Goal: Transaction & Acquisition: Obtain resource

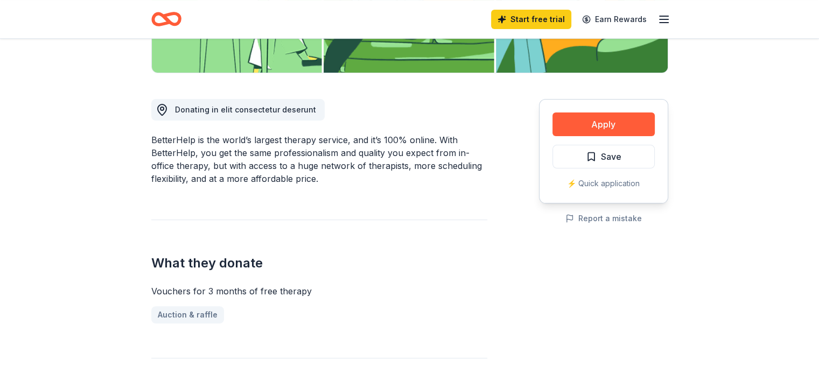
scroll to position [234, 0]
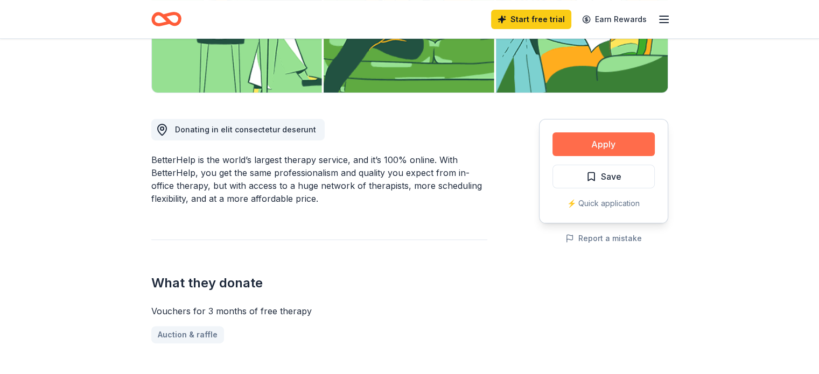
click at [612, 146] on button "Apply" at bounding box center [604, 144] width 102 height 24
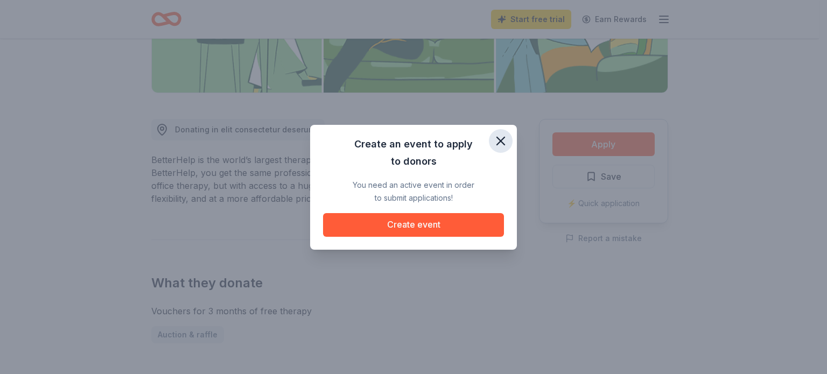
click at [502, 138] on icon "button" at bounding box center [500, 141] width 15 height 15
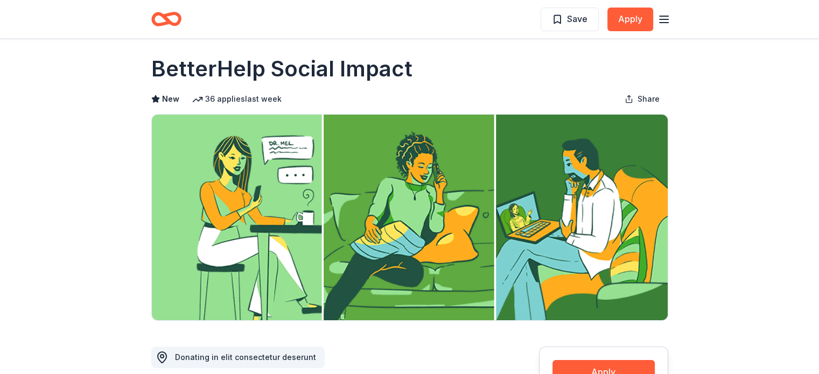
scroll to position [0, 0]
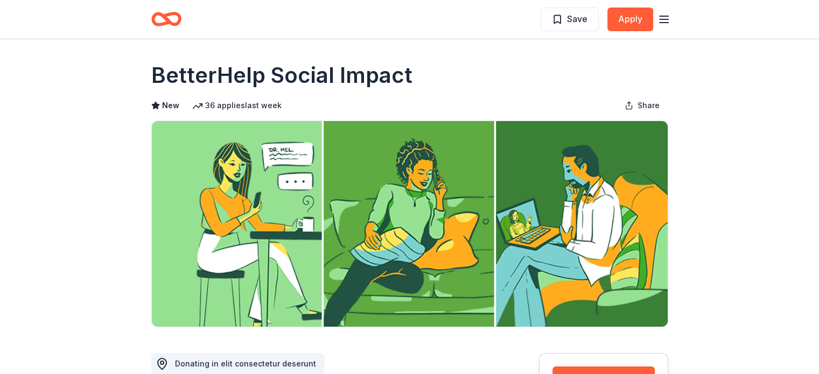
click at [665, 20] on icon "button" at bounding box center [664, 19] width 13 height 13
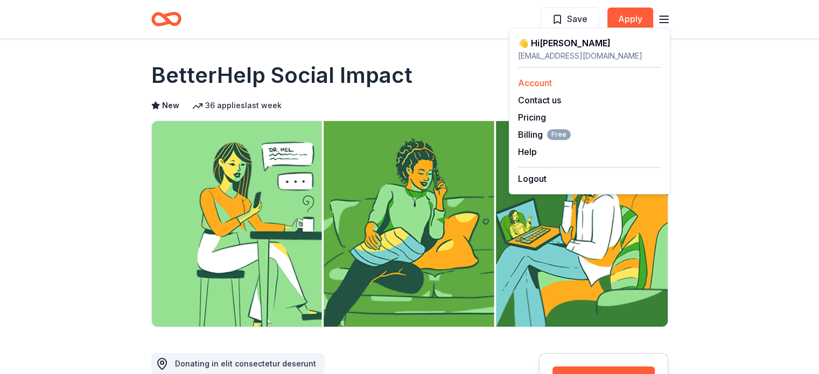
click at [541, 83] on link "Account" at bounding box center [535, 83] width 34 height 11
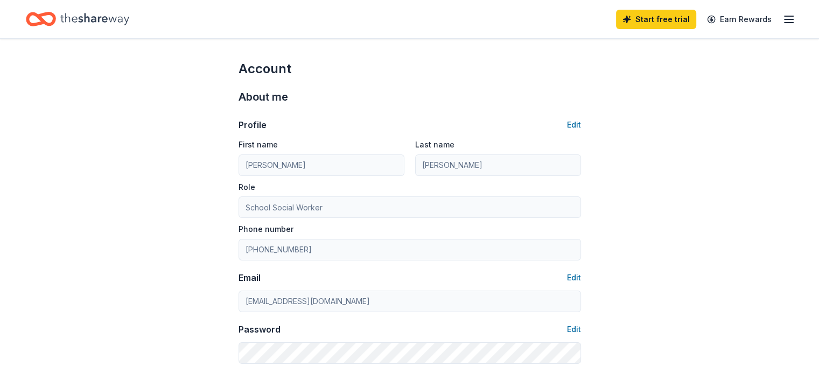
click at [783, 20] on icon "button" at bounding box center [789, 19] width 13 height 13
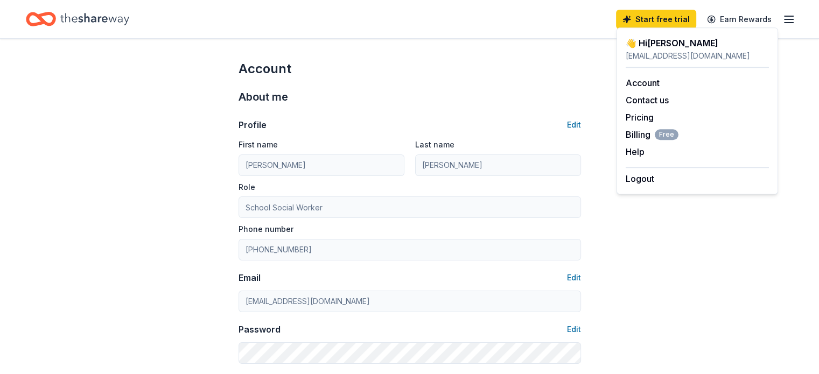
click at [439, 75] on div "Account" at bounding box center [410, 68] width 343 height 17
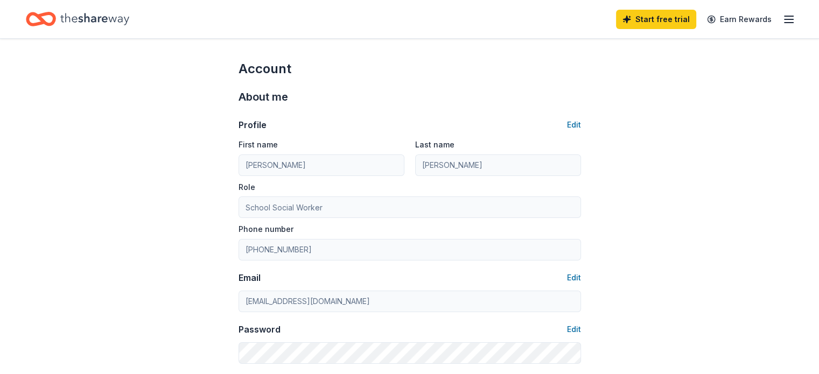
click at [120, 19] on icon "Home" at bounding box center [94, 19] width 69 height 12
click at [56, 17] on icon "Home" at bounding box center [41, 18] width 30 height 25
click at [714, 20] on link "Earn Rewards" at bounding box center [740, 19] width 78 height 19
click at [783, 19] on icon "button" at bounding box center [789, 19] width 13 height 13
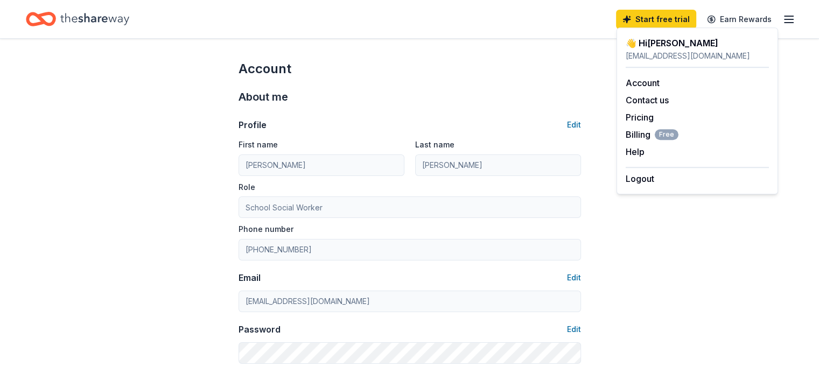
click at [120, 18] on icon "Home" at bounding box center [94, 19] width 69 height 12
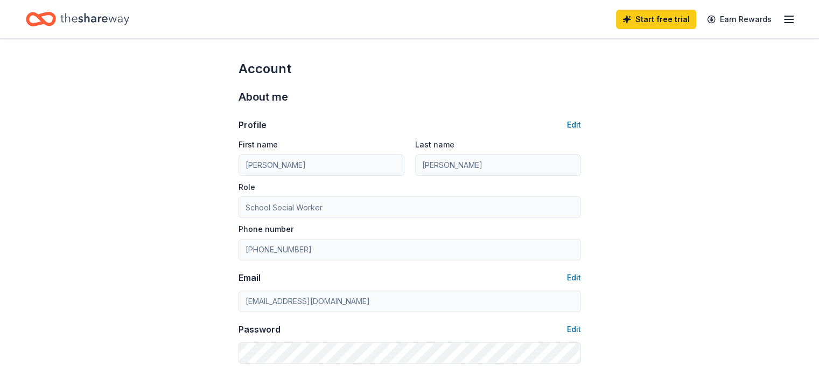
click at [120, 18] on icon "Home" at bounding box center [94, 19] width 69 height 12
click at [88, 20] on icon "Home" at bounding box center [94, 19] width 69 height 22
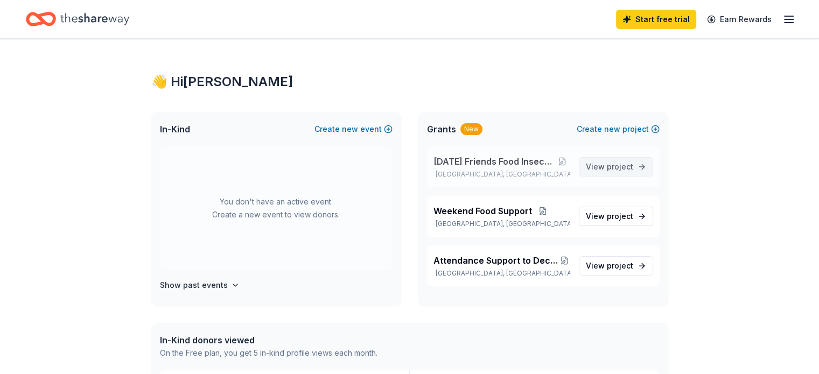
click at [612, 172] on span "View project" at bounding box center [609, 166] width 47 height 13
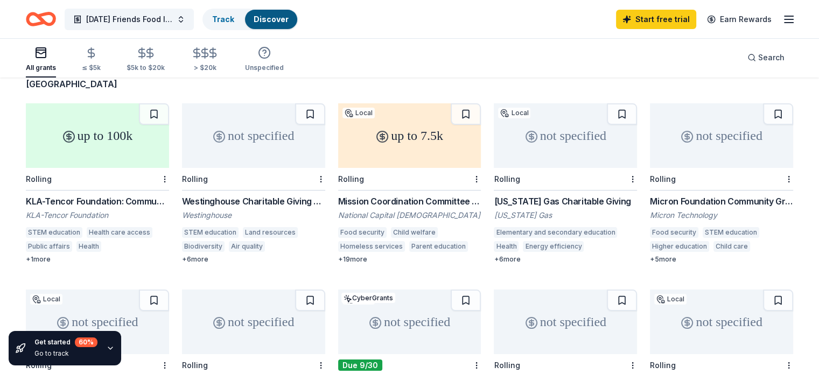
scroll to position [74, 0]
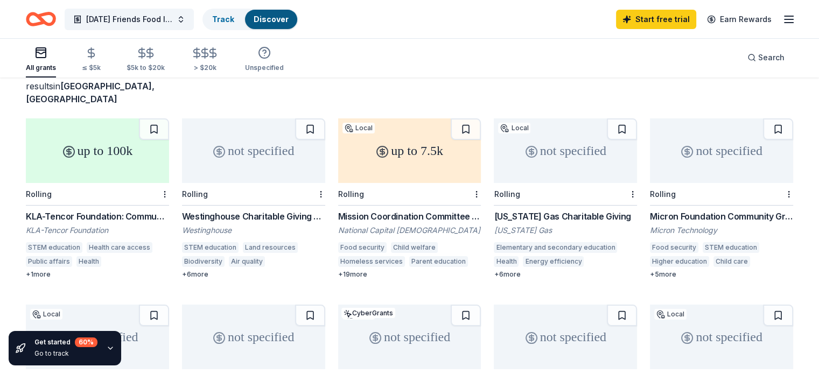
click at [669, 210] on div "Micron Foundation Community Grant" at bounding box center [721, 216] width 143 height 13
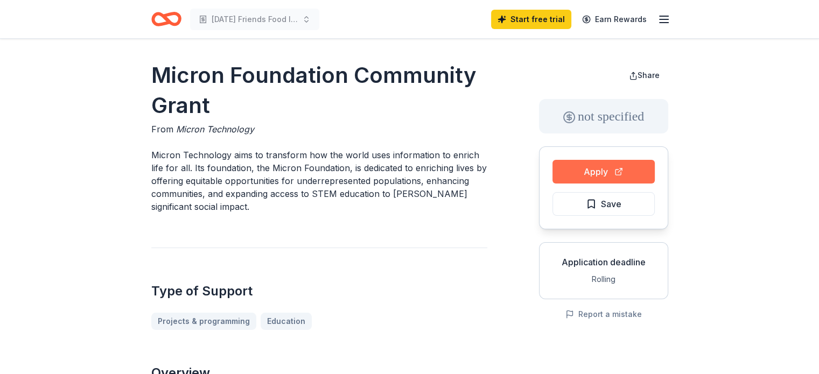
click at [603, 177] on button "Apply" at bounding box center [604, 172] width 102 height 24
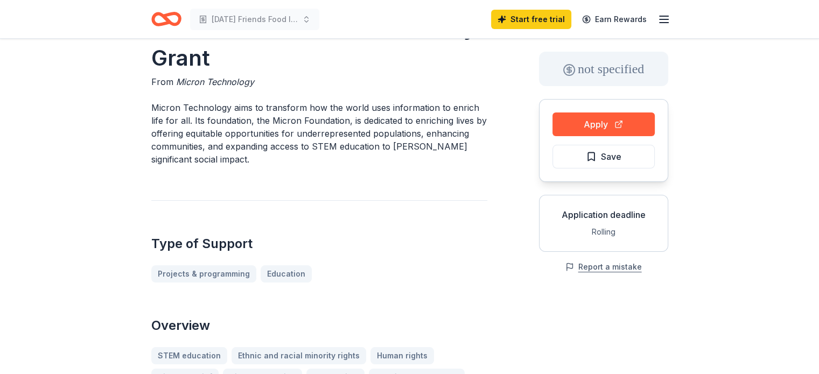
click at [599, 266] on button "Report a mistake" at bounding box center [603, 267] width 76 height 13
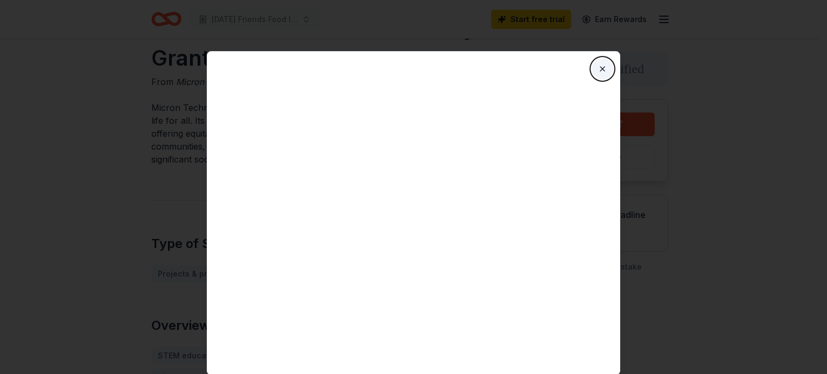
click at [597, 69] on button "Close" at bounding box center [603, 69] width 22 height 22
